Goal: Information Seeking & Learning: Learn about a topic

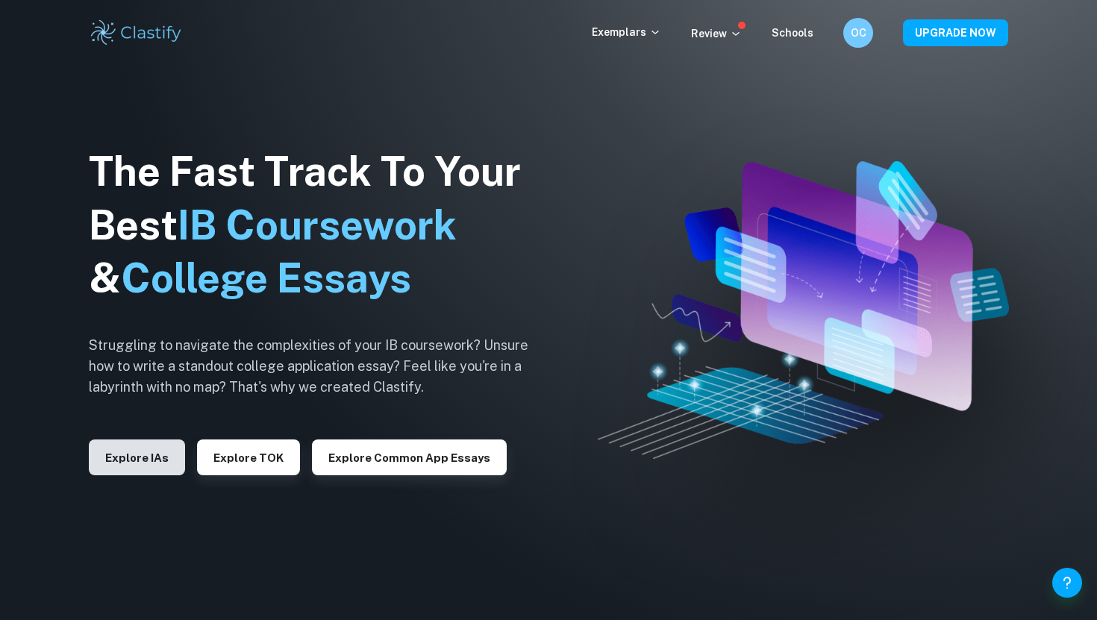
click at [146, 455] on button "Explore IAs" at bounding box center [137, 458] width 96 height 36
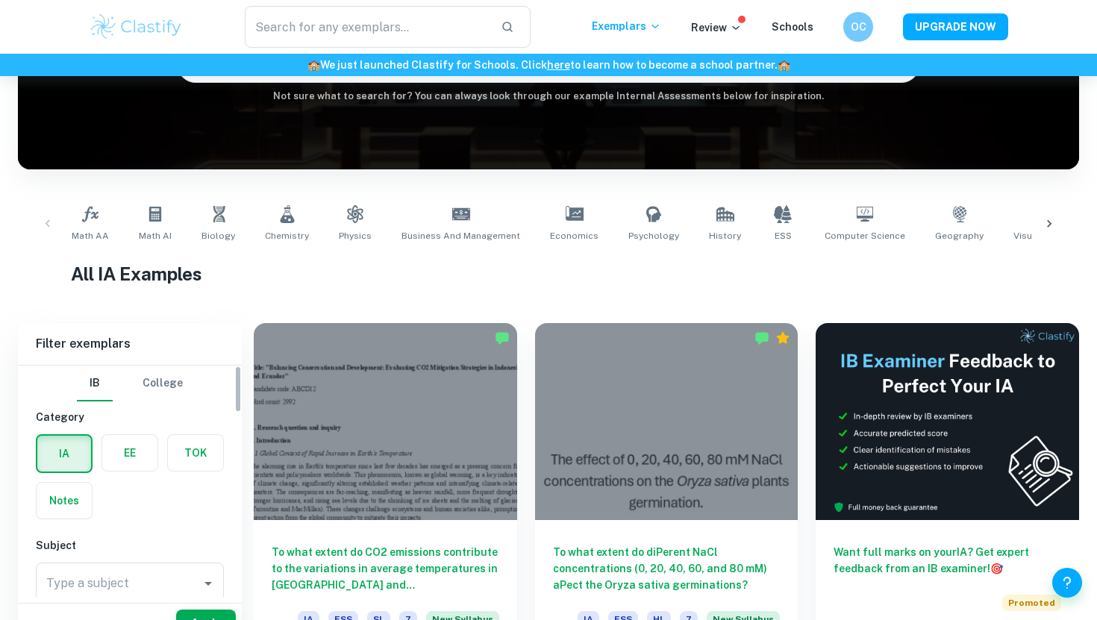
scroll to position [284, 0]
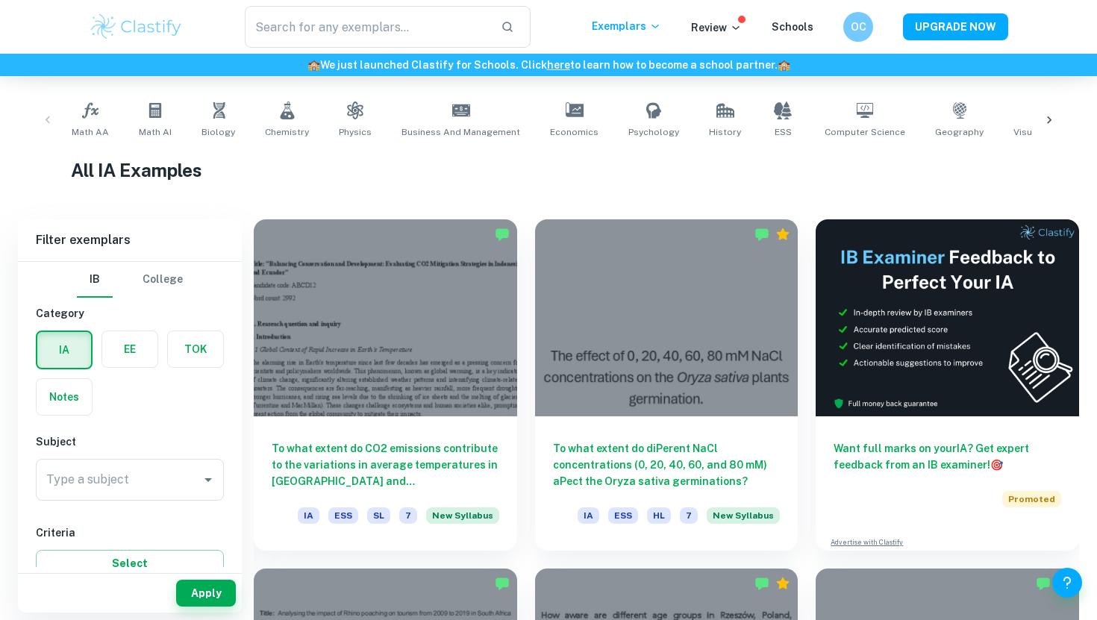
click at [132, 360] on label "button" at bounding box center [129, 349] width 55 height 36
click at [0, 0] on input "radio" at bounding box center [0, 0] width 0 height 0
click at [132, 482] on input "Type a subject" at bounding box center [119, 480] width 152 height 28
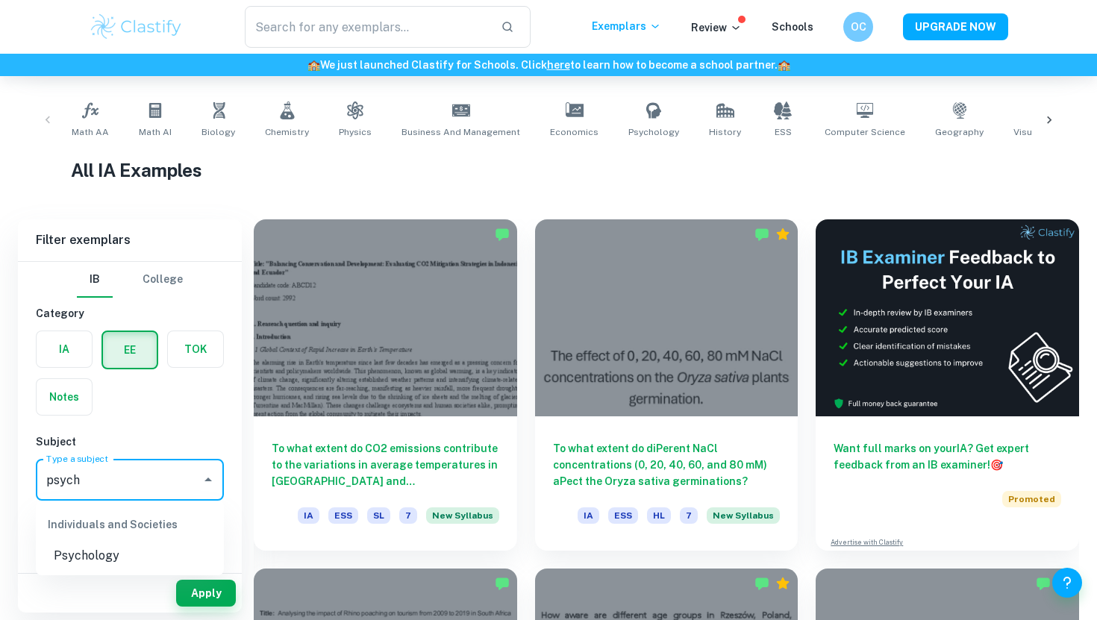
click at [117, 554] on li "Psychology" at bounding box center [130, 556] width 188 height 27
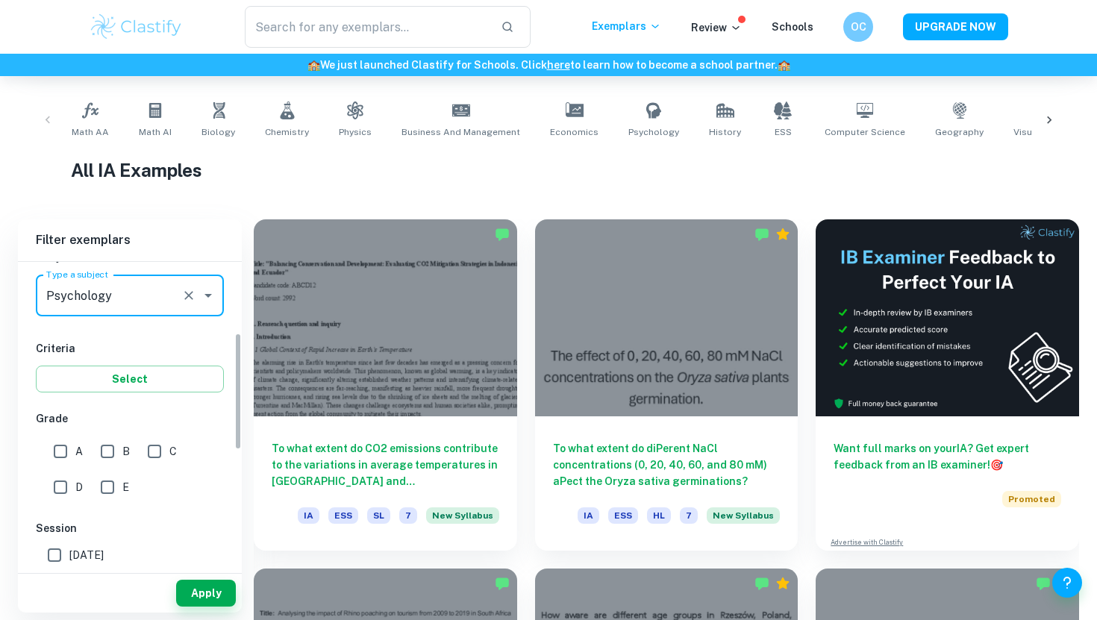
scroll to position [278, 0]
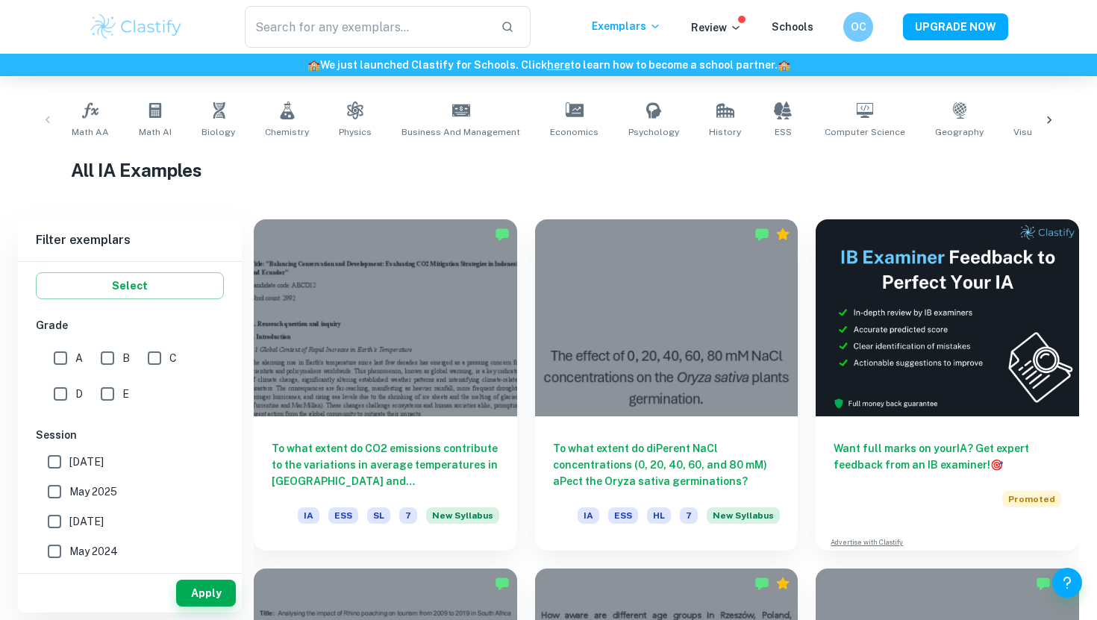
type input "Psychology"
click at [63, 358] on input "A" at bounding box center [61, 358] width 30 height 30
checkbox input "true"
click at [199, 584] on button "Apply" at bounding box center [206, 593] width 60 height 27
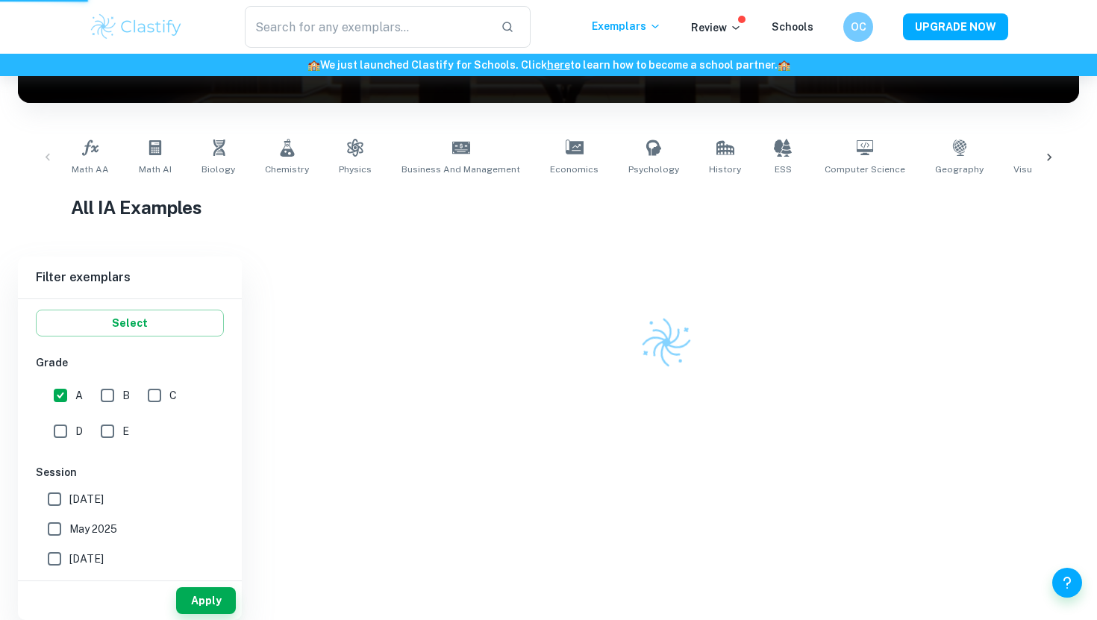
scroll to position [224, 0]
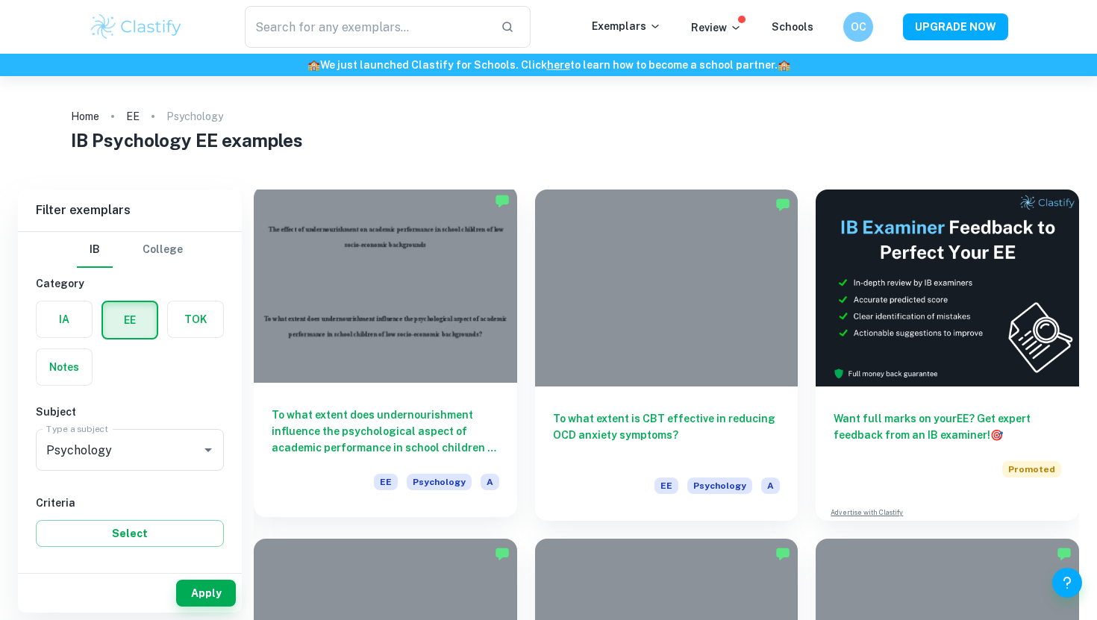
click at [419, 358] on div at bounding box center [385, 284] width 263 height 197
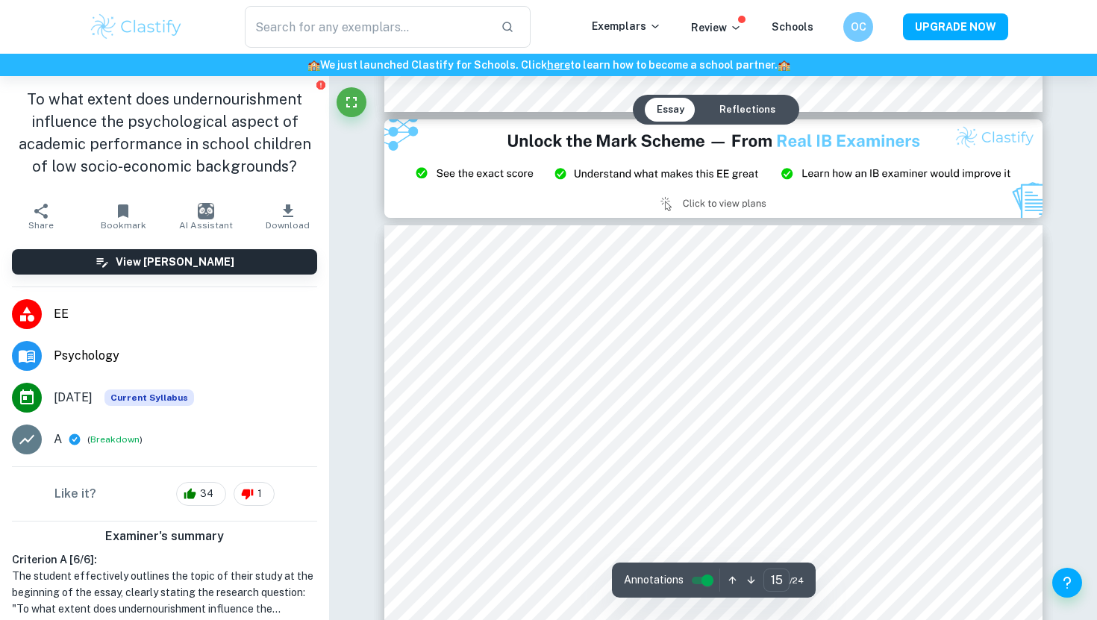
scroll to position [13526, 0]
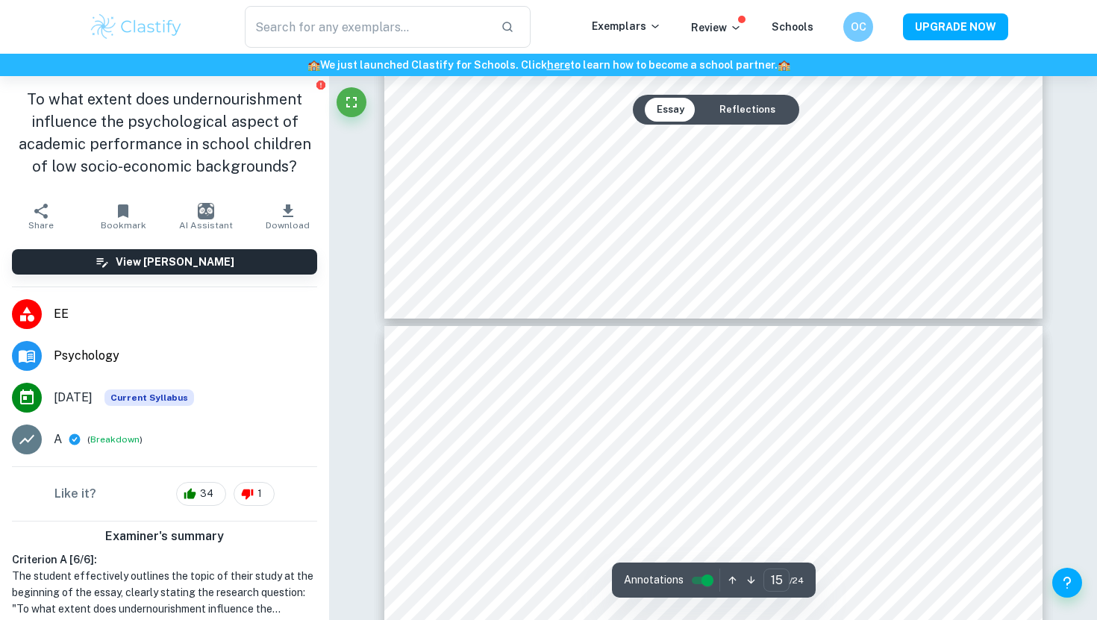
type input "16"
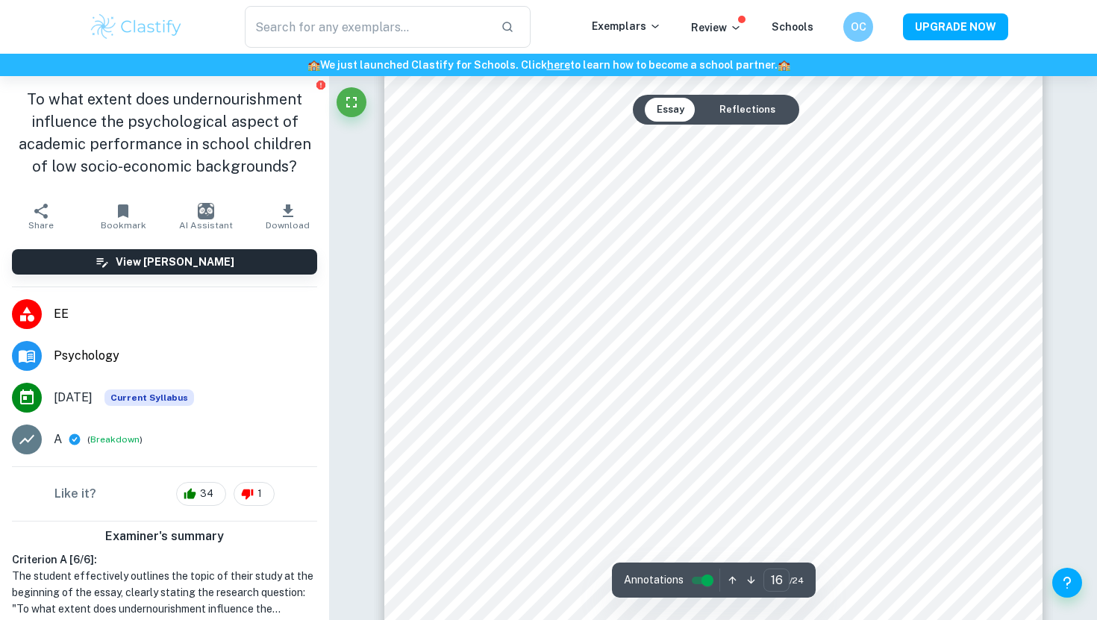
scroll to position [14825, 0]
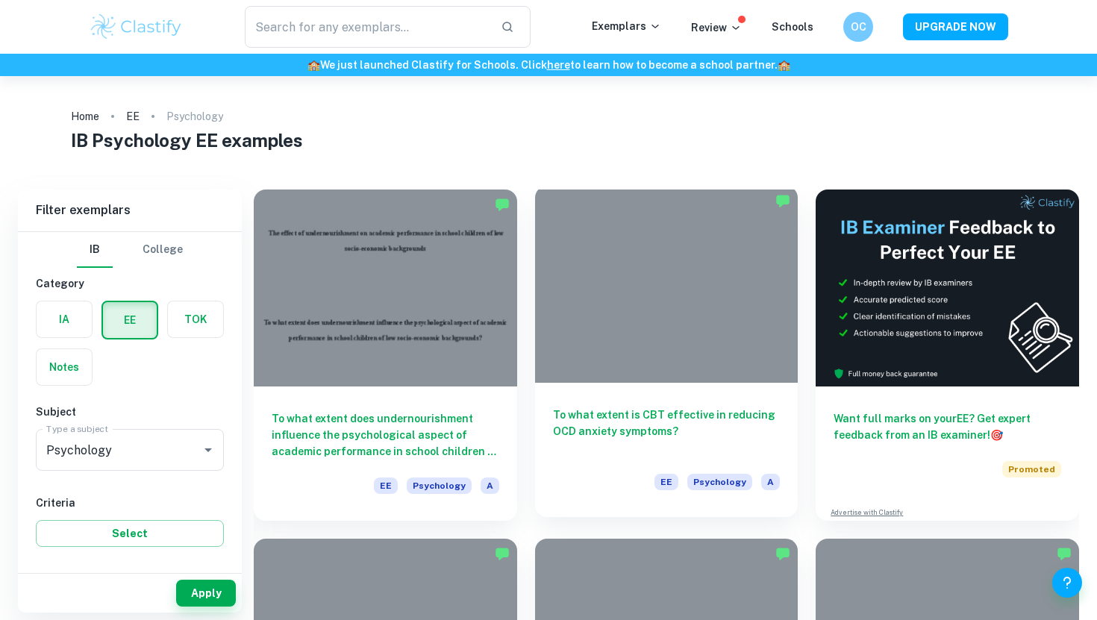
click at [667, 262] on div at bounding box center [666, 284] width 263 height 197
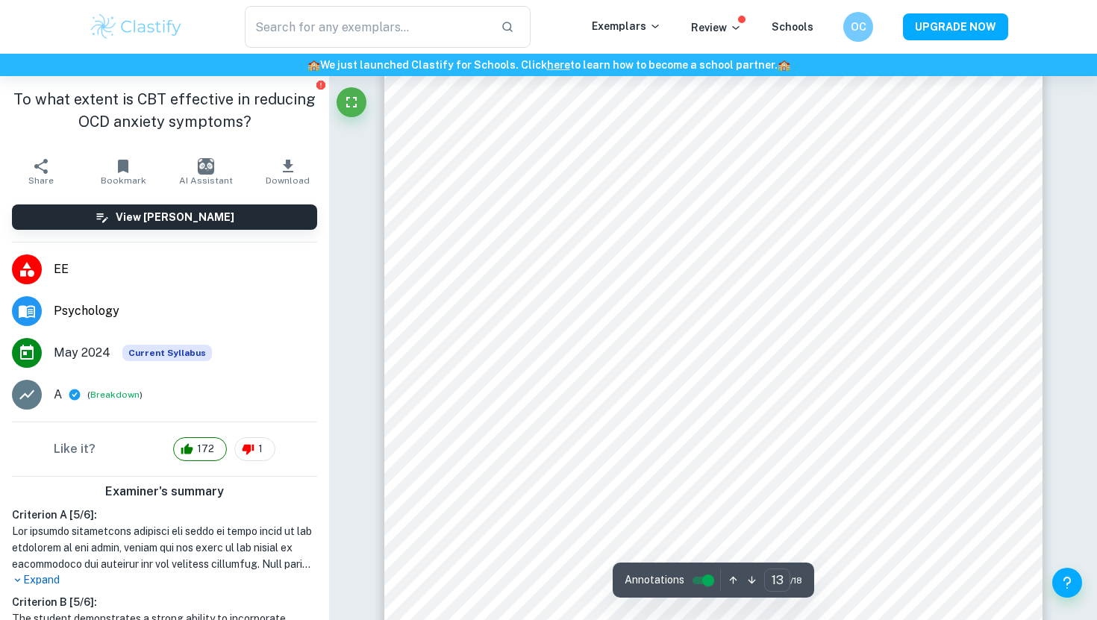
scroll to position [10701, 0]
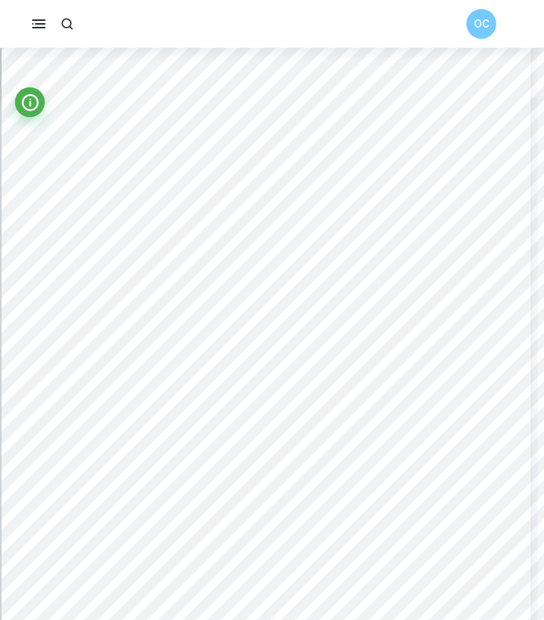
scroll to position [8531, 6]
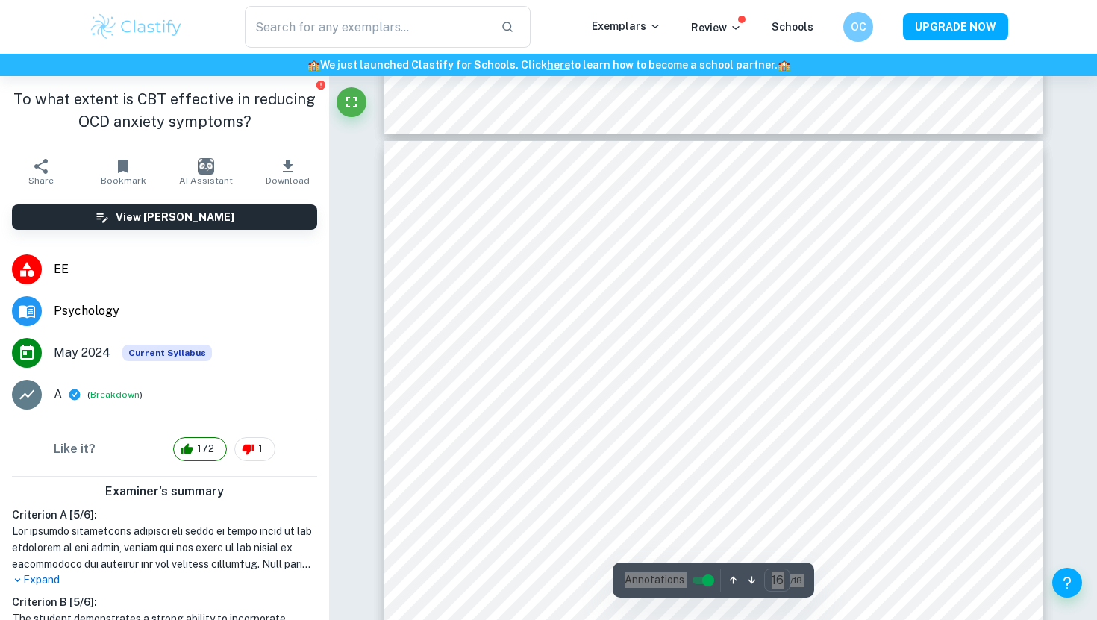
type input "15"
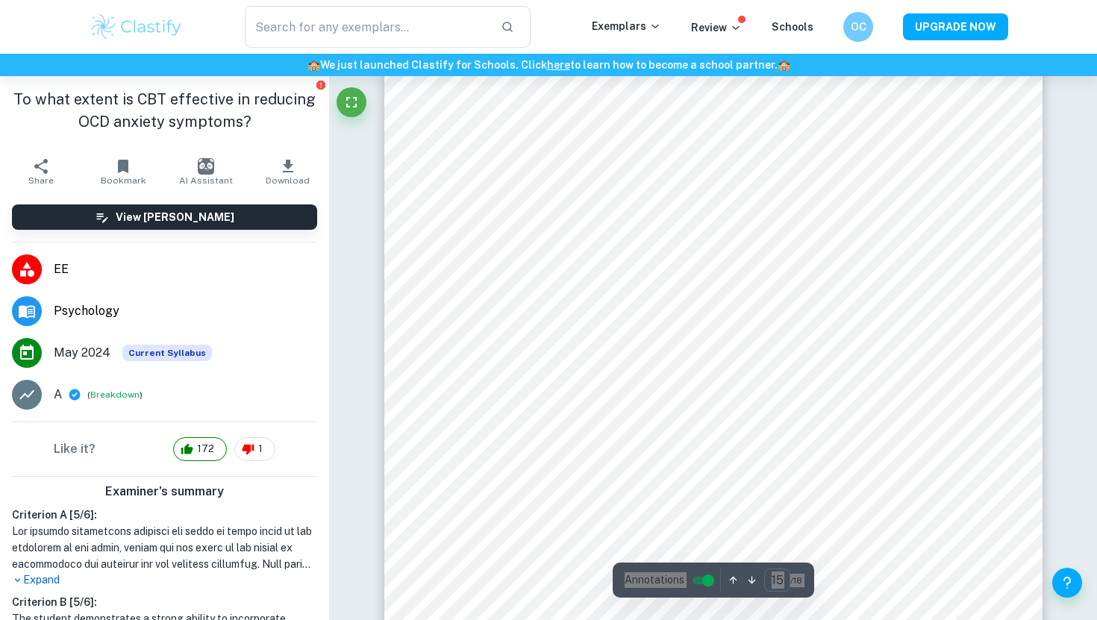
scroll to position [12323, 0]
